Goal: Task Accomplishment & Management: Use online tool/utility

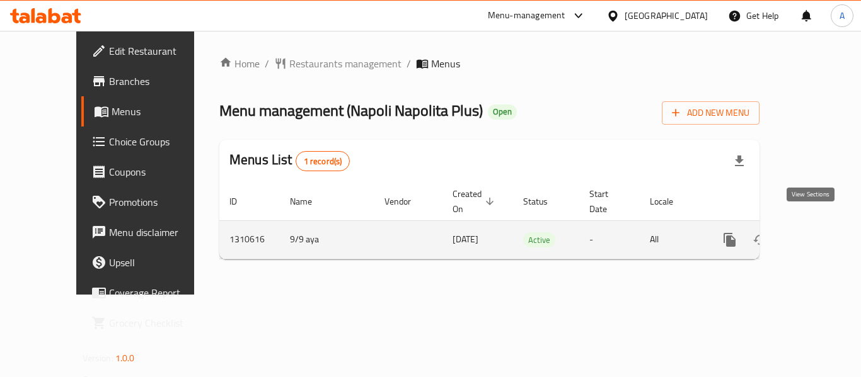
click at [817, 232] on icon "enhanced table" at bounding box center [820, 239] width 15 height 15
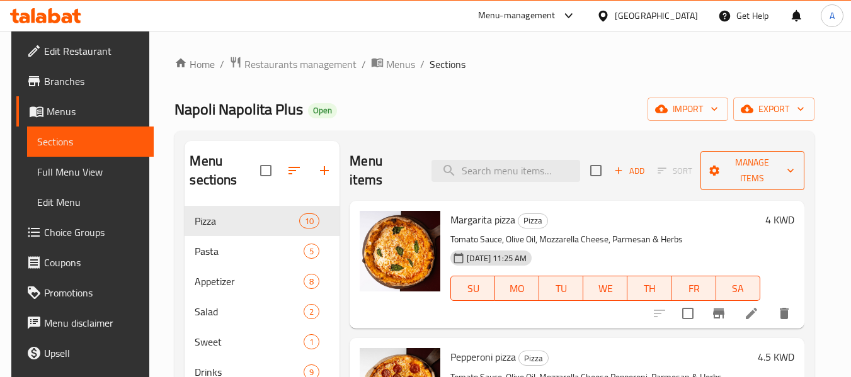
click at [763, 178] on span "Manage items" at bounding box center [753, 170] width 84 height 31
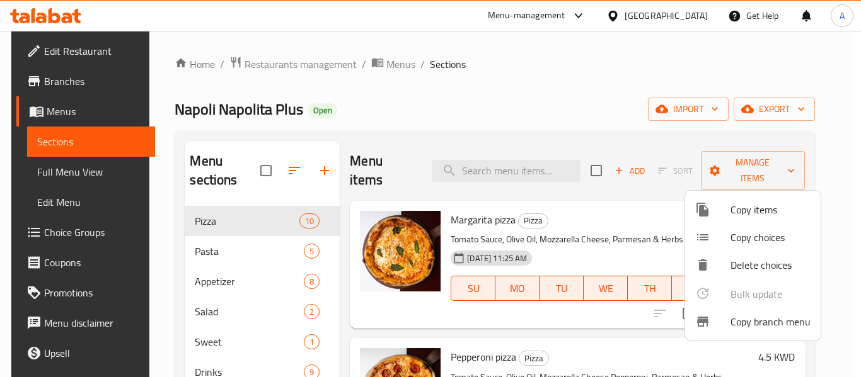
click at [764, 325] on span "Copy branch menu" at bounding box center [770, 321] width 80 height 15
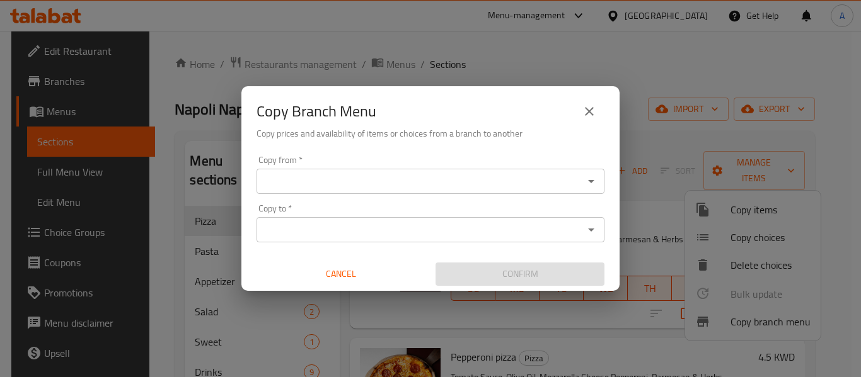
click at [593, 182] on icon "Open" at bounding box center [590, 181] width 15 height 15
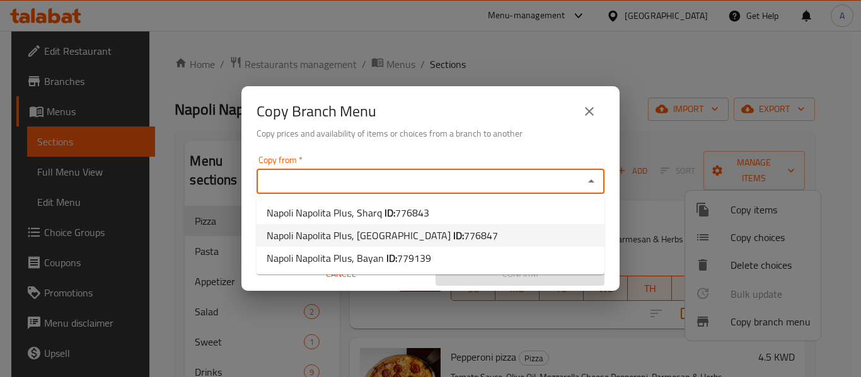
click at [489, 235] on li "Napoli Napolita Plus, [GEOGRAPHIC_DATA] ID: 776847" at bounding box center [430, 235] width 348 height 23
type input "Napoli Napolita Plus, [GEOGRAPHIC_DATA]"
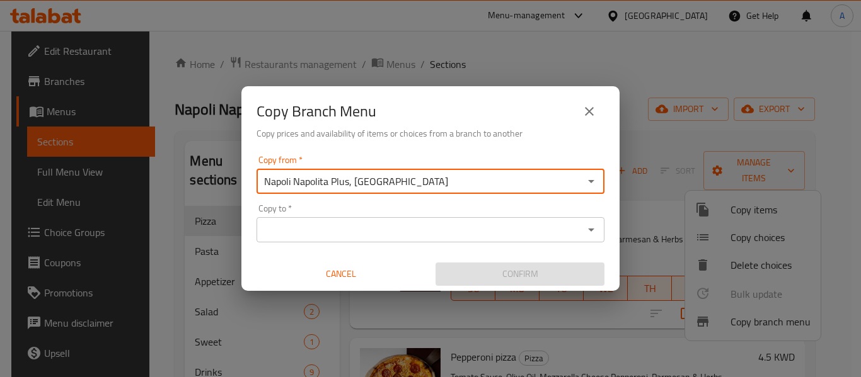
click at [592, 224] on icon "Open" at bounding box center [590, 229] width 15 height 15
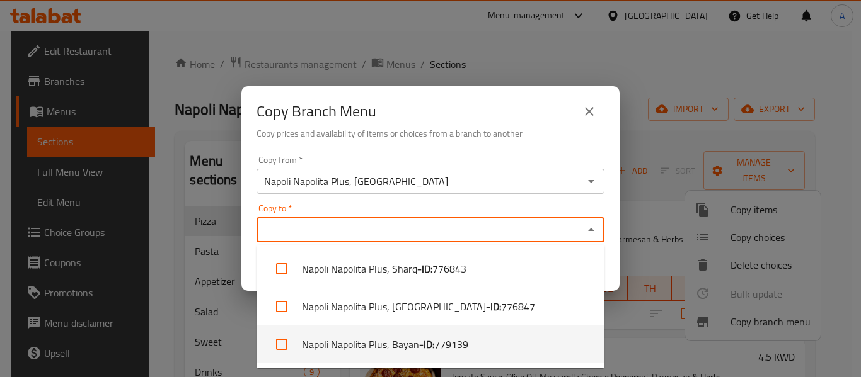
click at [492, 339] on li "Napoli Napolita Plus, Bayan - ID: 779139" at bounding box center [430, 345] width 348 height 38
checkbox input "true"
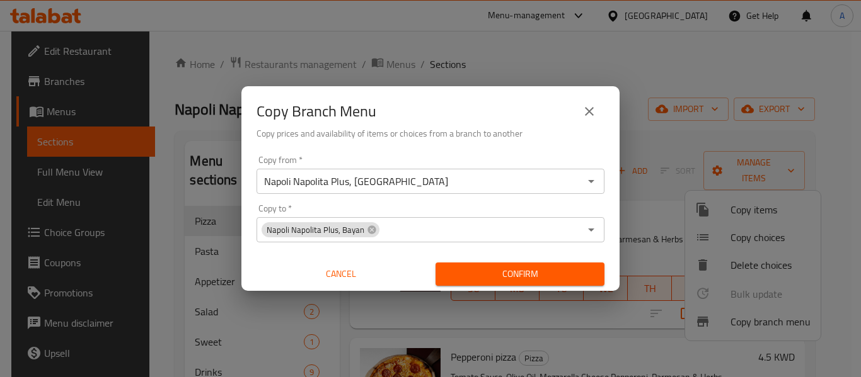
click at [616, 267] on div "Copy from   * Napoli Napolita Plus, Salmiya Copy from * Copy to   * Napoli Napo…" at bounding box center [430, 221] width 378 height 140
click at [568, 275] on span "Confirm" at bounding box center [519, 274] width 149 height 16
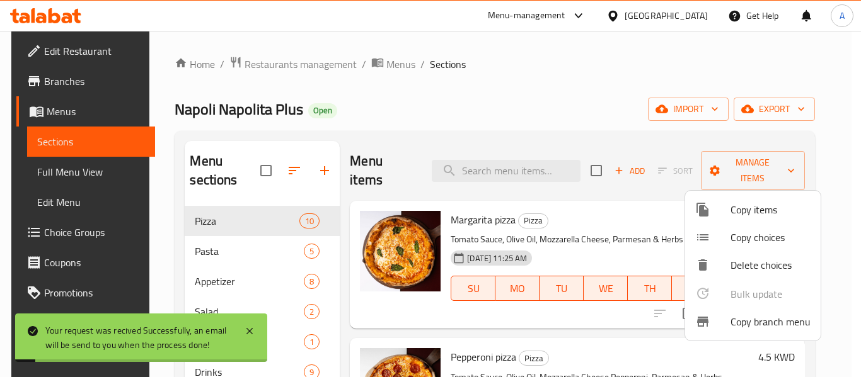
click at [532, 122] on div at bounding box center [430, 188] width 861 height 377
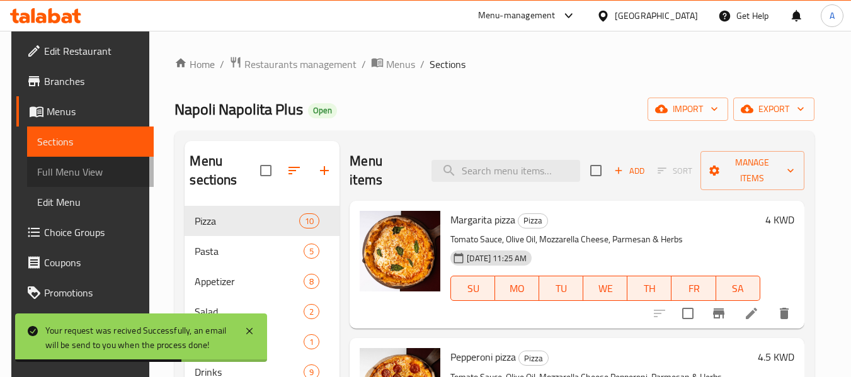
click at [79, 168] on span "Full Menu View" at bounding box center [90, 171] width 106 height 15
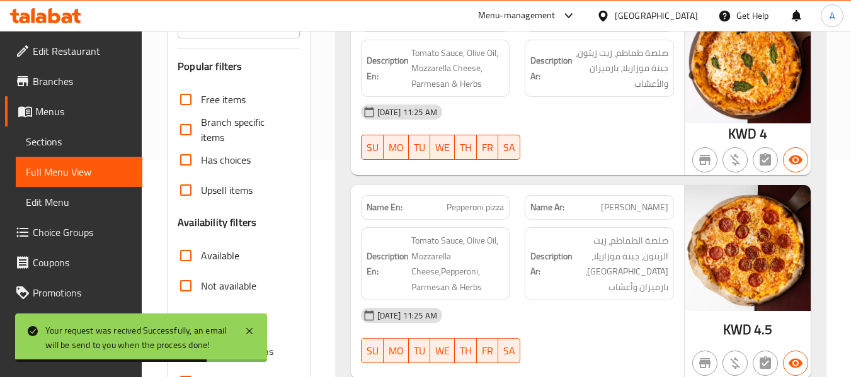
scroll to position [315, 0]
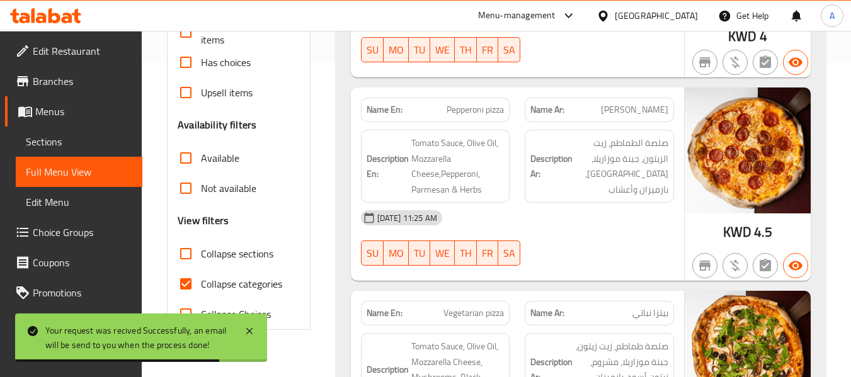
click at [260, 278] on span "Collapse categories" at bounding box center [241, 284] width 81 height 15
click at [201, 278] on input "Collapse categories" at bounding box center [186, 284] width 30 height 30
checkbox input "false"
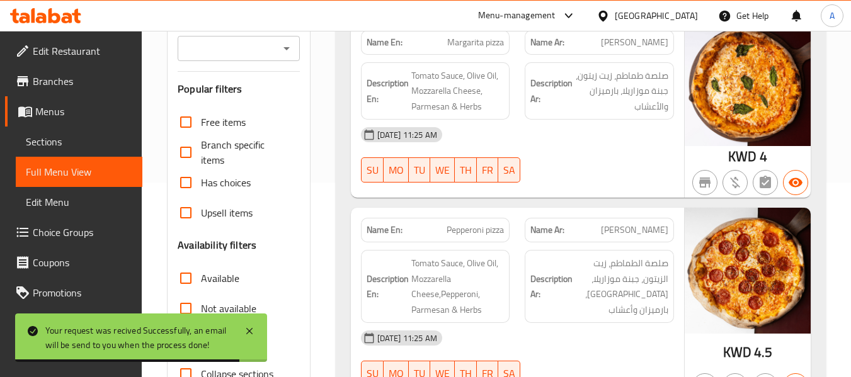
scroll to position [63, 0]
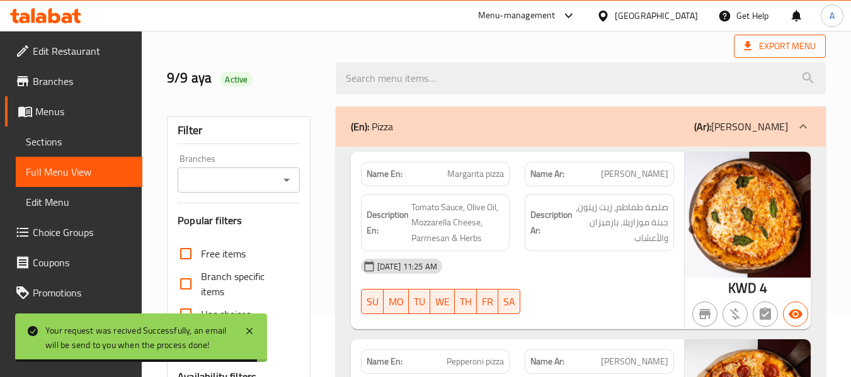
click at [777, 55] on span "Export Menu" at bounding box center [780, 46] width 92 height 23
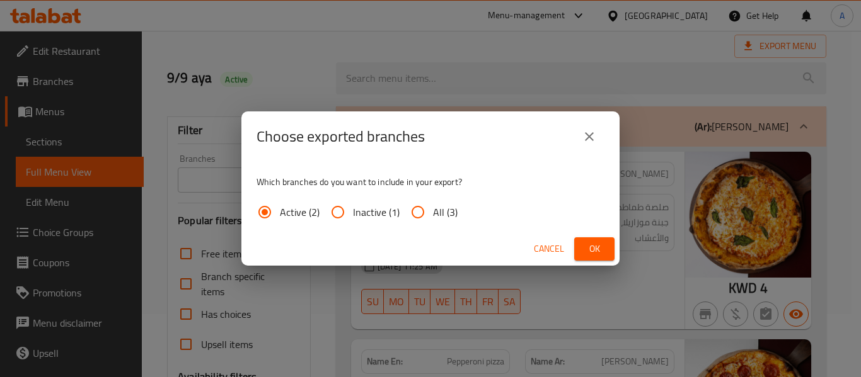
click at [420, 226] on input "All (3)" at bounding box center [418, 212] width 30 height 30
radio input "true"
click at [585, 238] on button "Ok" at bounding box center [594, 249] width 40 height 23
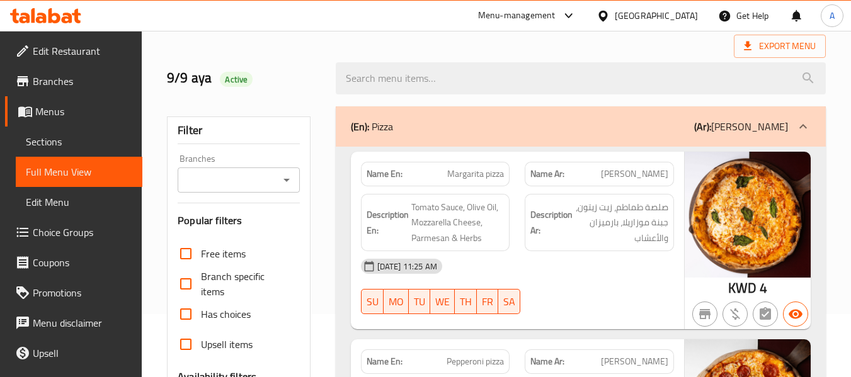
click at [70, 15] on icon at bounding box center [67, 18] width 11 height 11
